Goal: Book appointment/travel/reservation

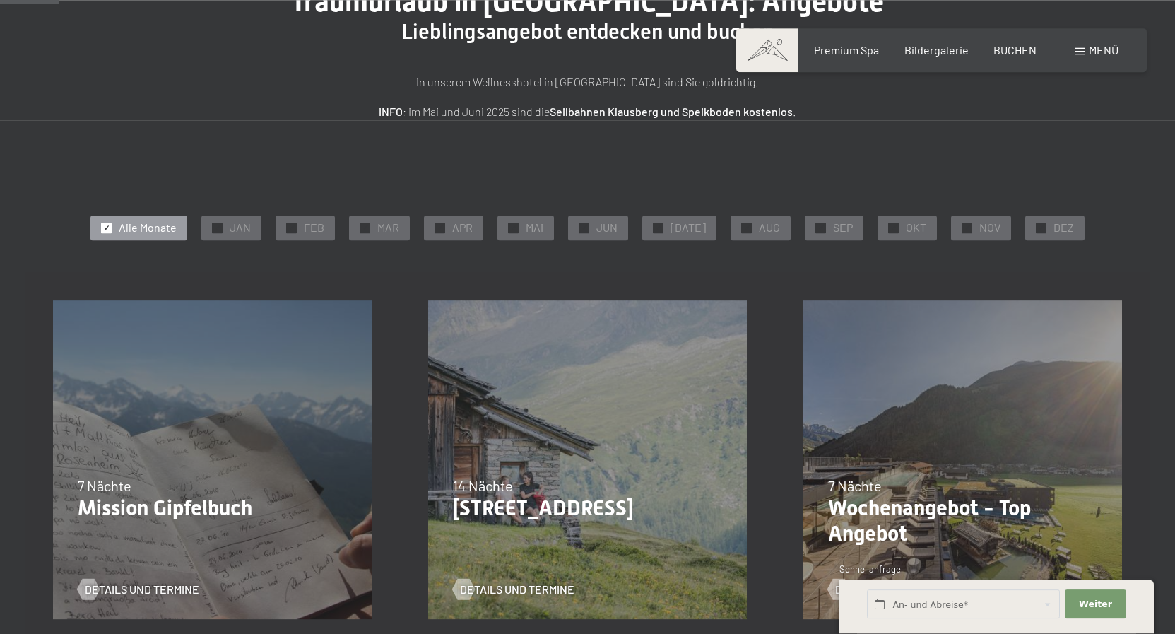
scroll to position [144, 0]
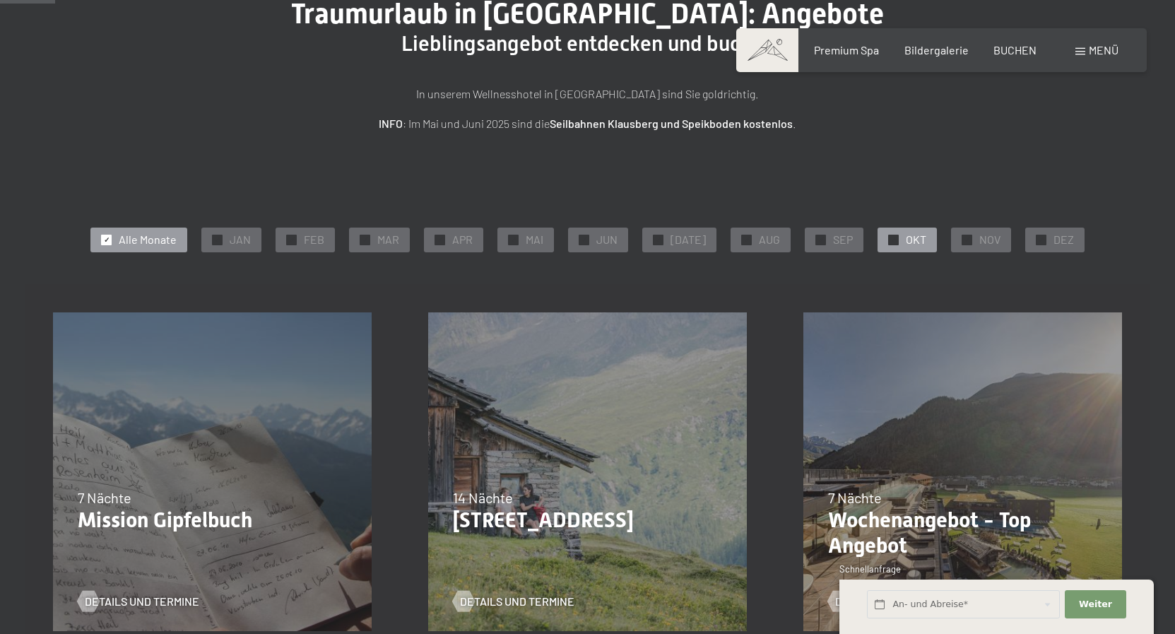
click at [897, 239] on div "✓ OKT" at bounding box center [907, 240] width 59 height 24
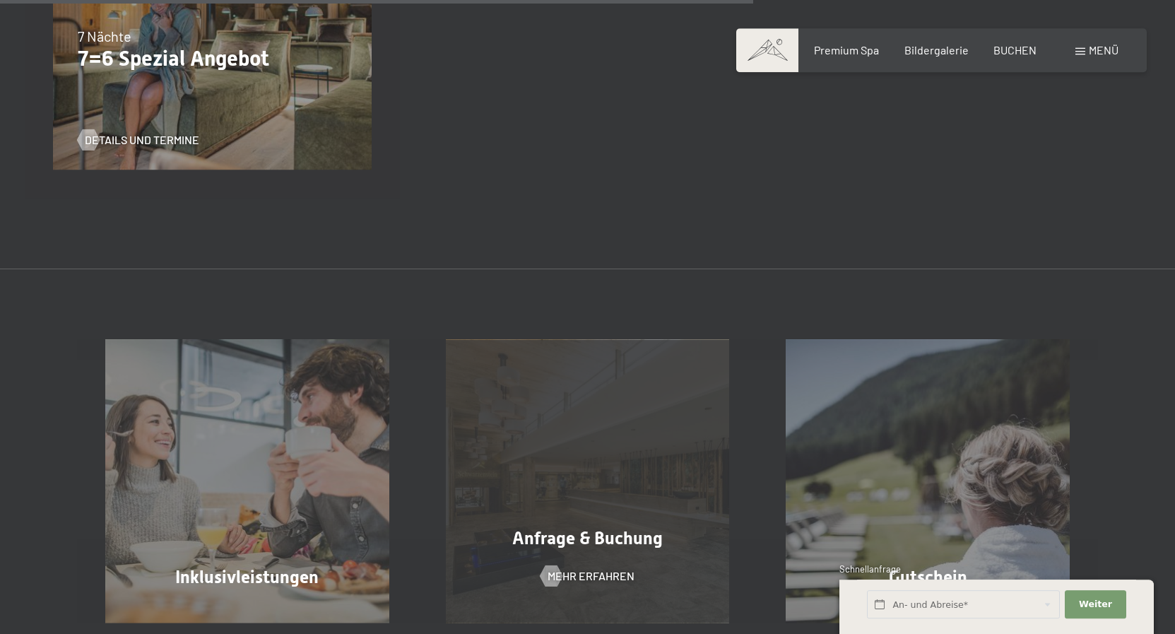
scroll to position [1009, 0]
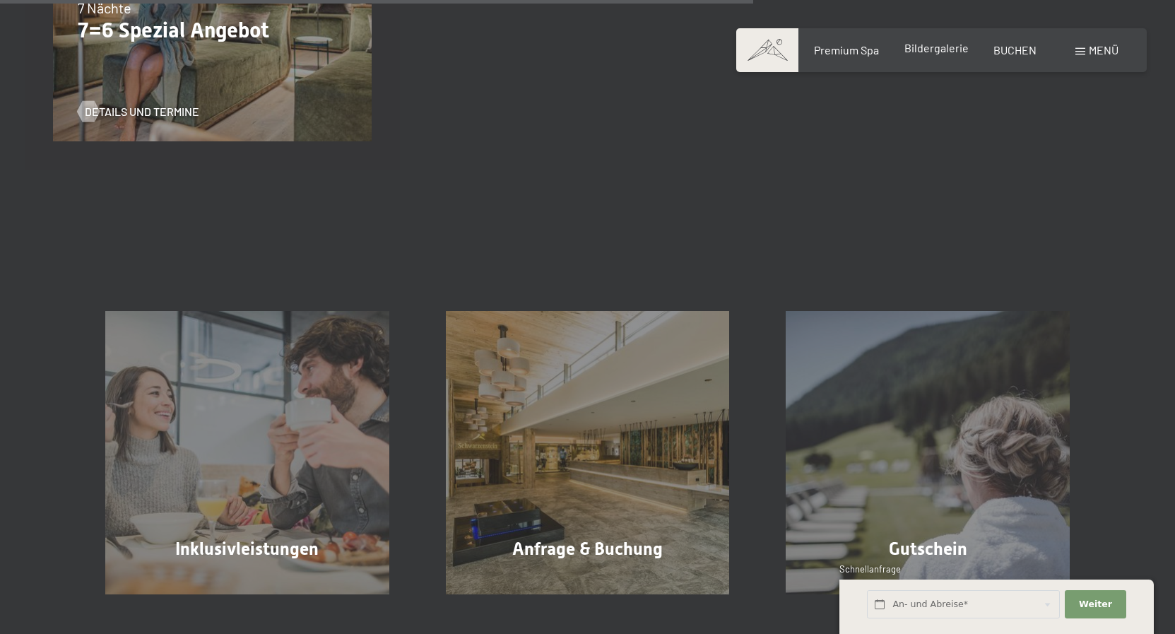
click at [933, 52] on span "Bildergalerie" at bounding box center [937, 47] width 64 height 13
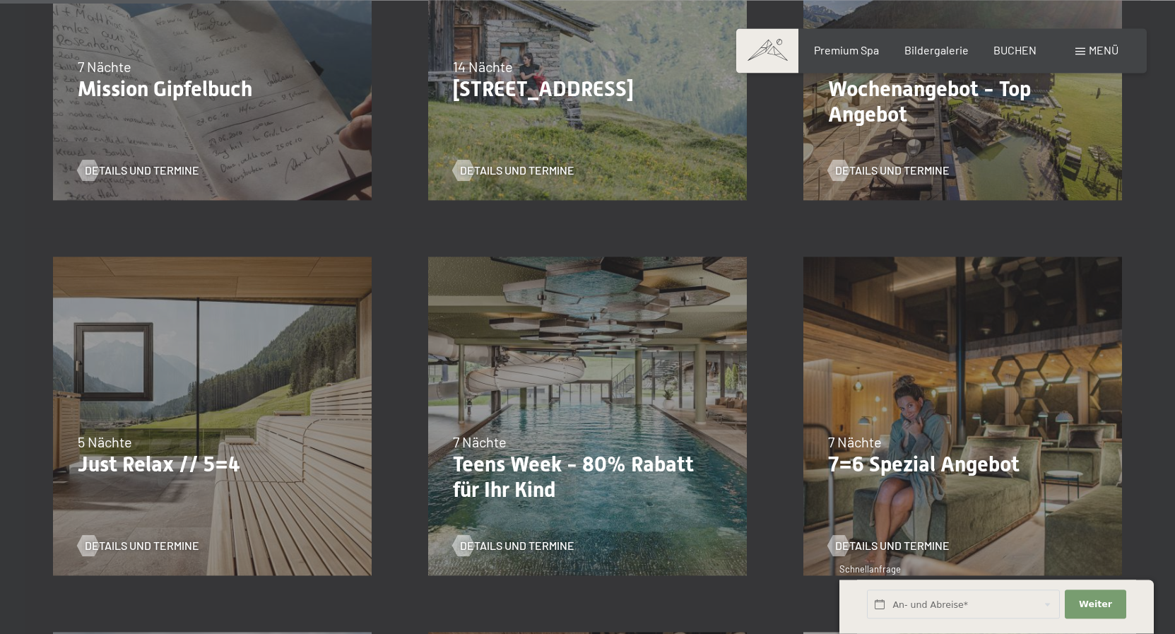
scroll to position [577, 0]
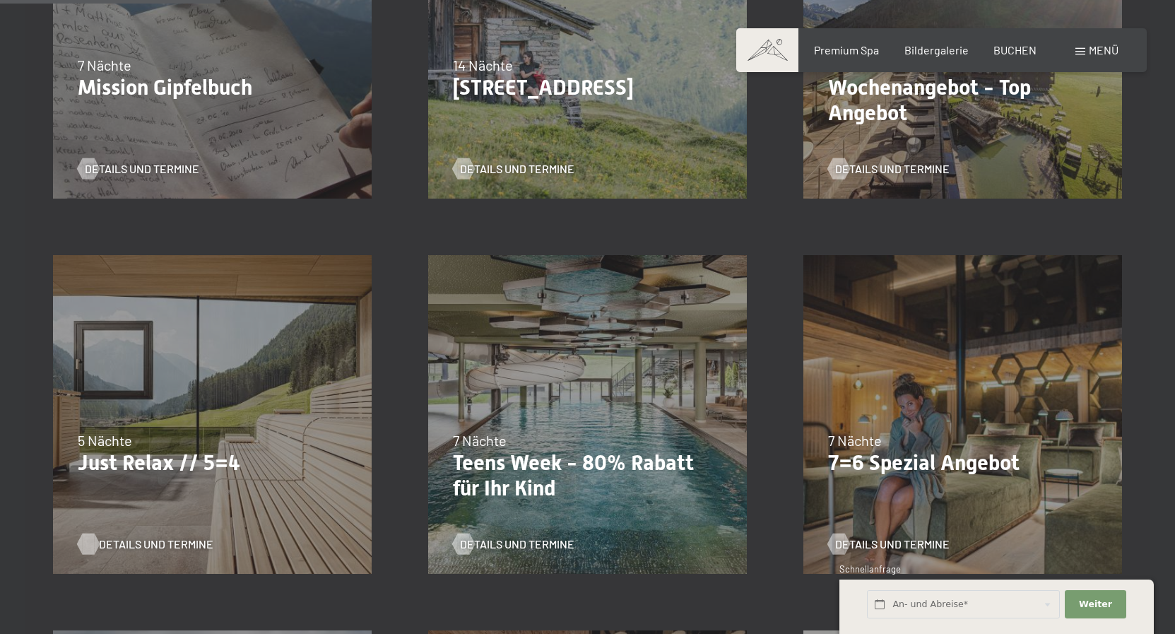
click at [128, 546] on span "Details und Termine" at bounding box center [156, 544] width 115 height 16
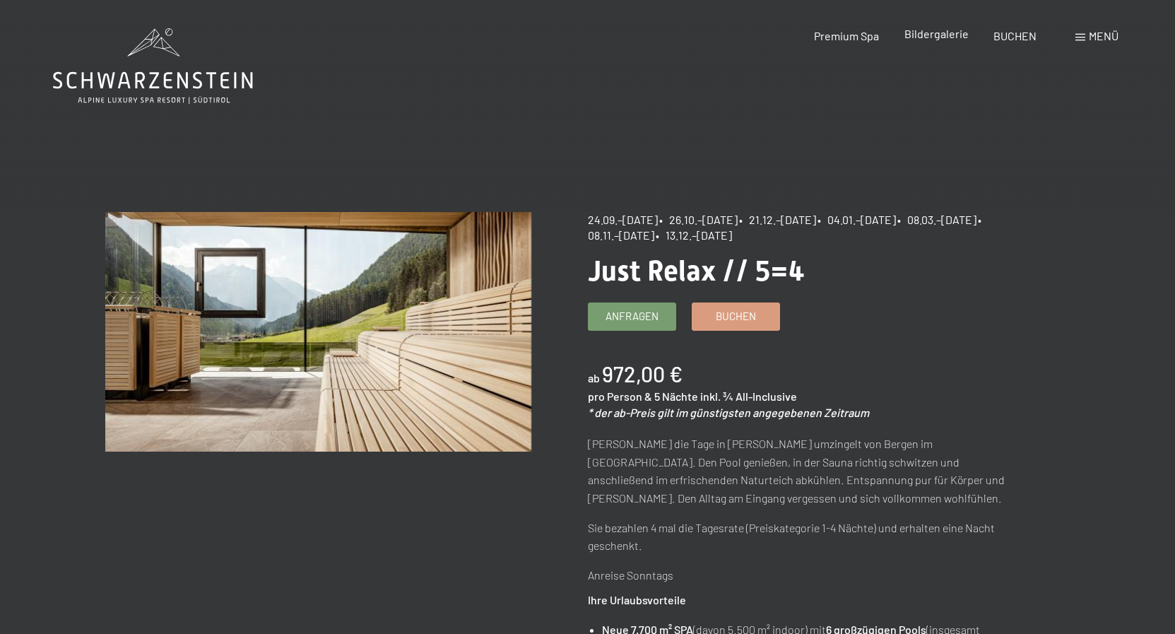
click at [928, 35] on span "Bildergalerie" at bounding box center [937, 33] width 64 height 13
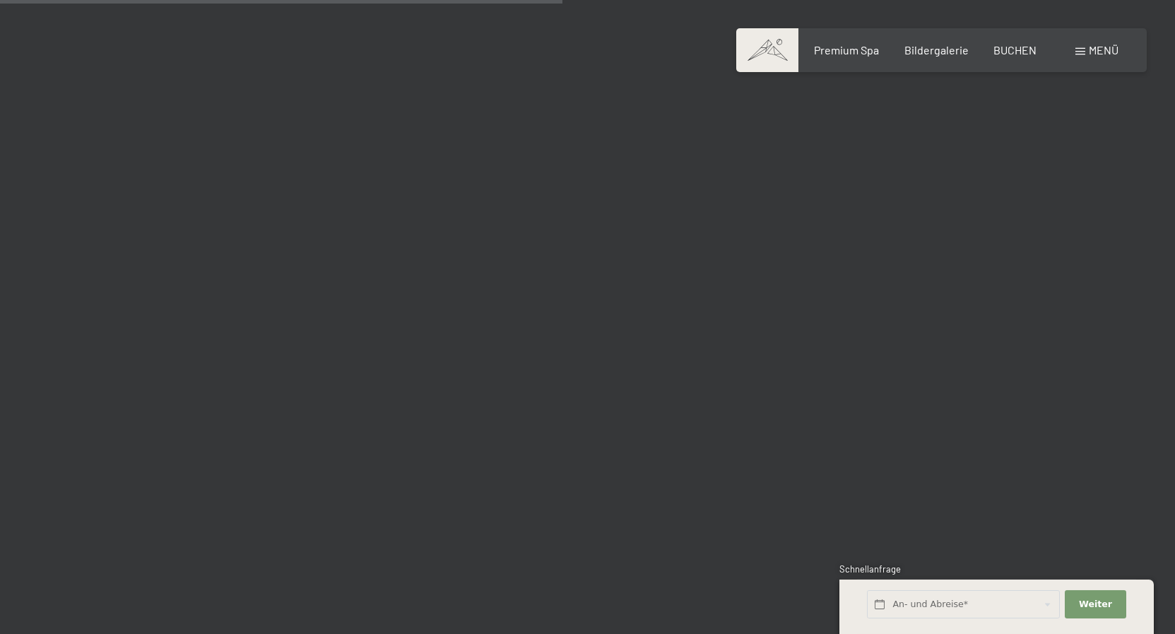
scroll to position [8003, 0]
